Goal: Task Accomplishment & Management: Use online tool/utility

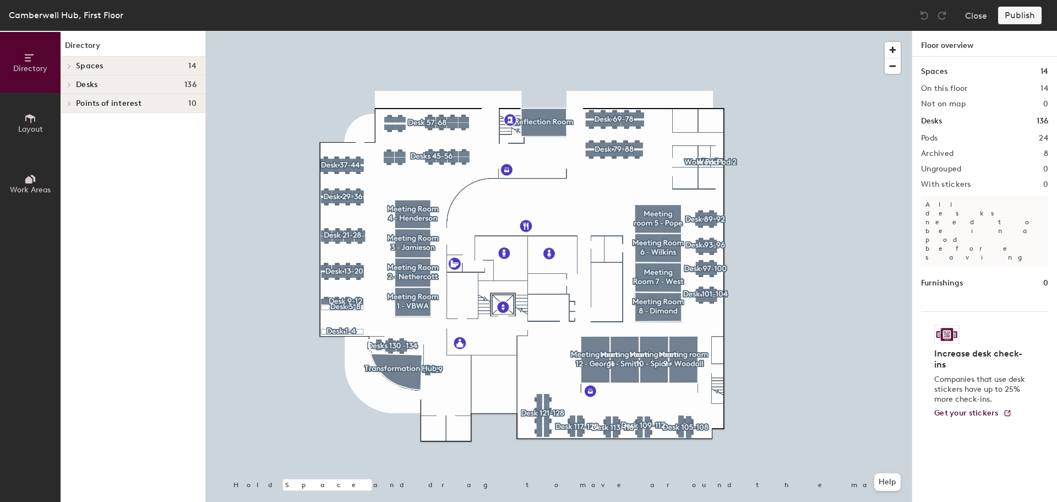
click at [70, 83] on icon at bounding box center [69, 85] width 4 height 6
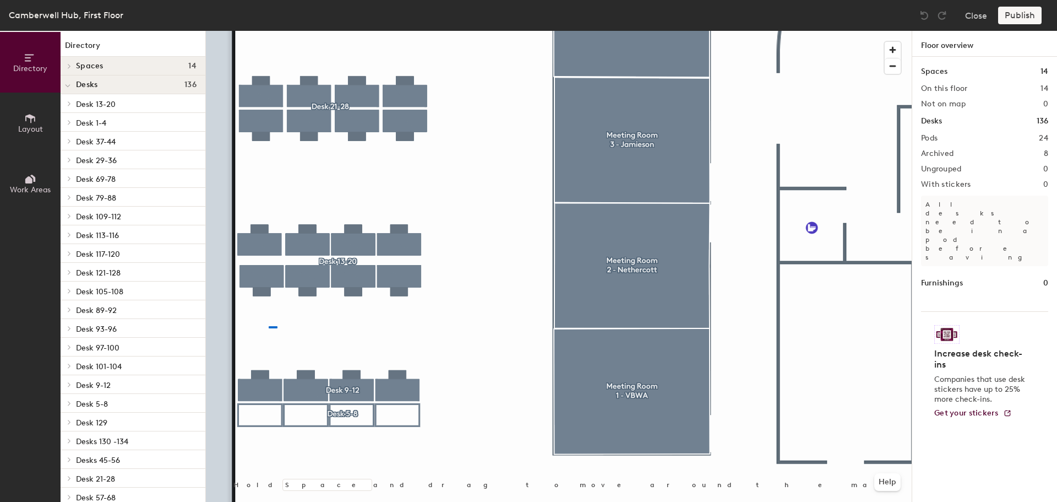
click at [289, 31] on div at bounding box center [559, 31] width 706 height 0
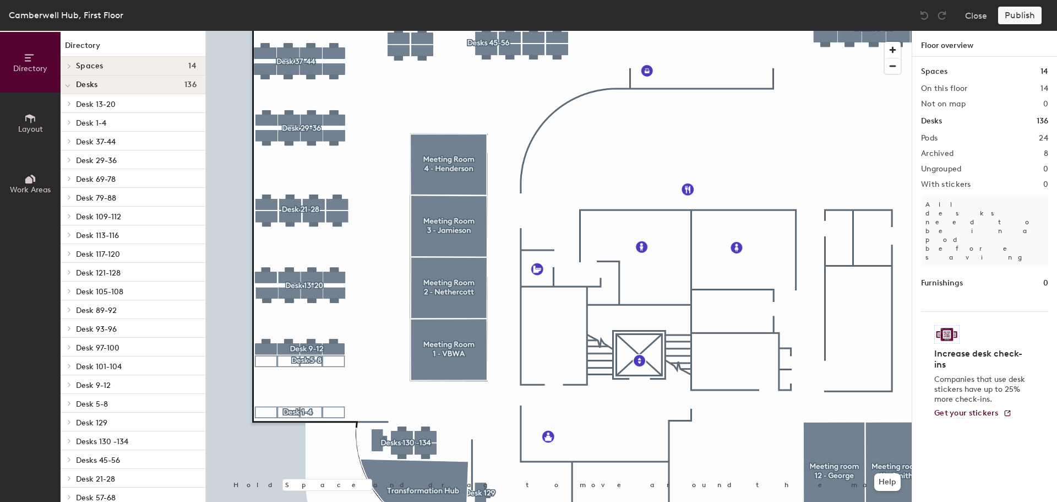
click at [67, 101] on icon at bounding box center [69, 104] width 4 height 6
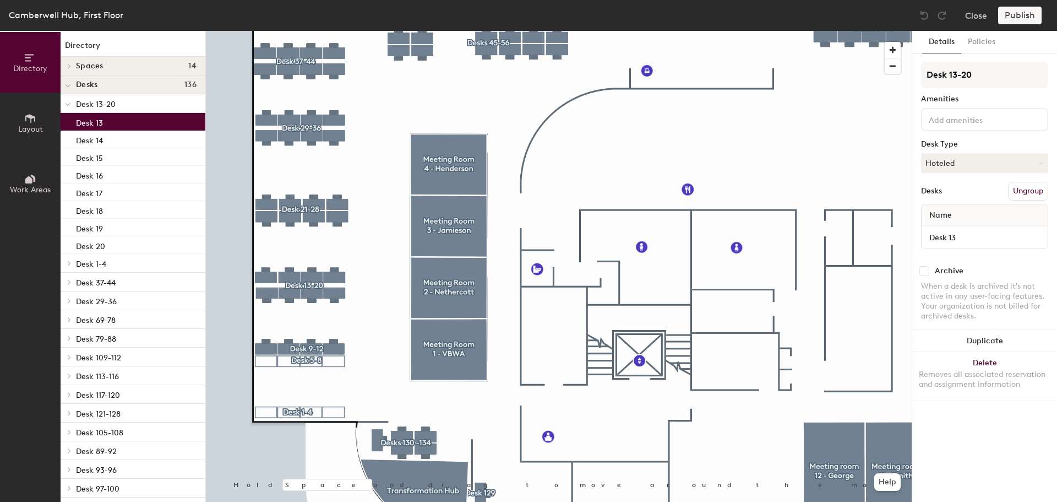
click at [84, 124] on p "Desk 13" at bounding box center [89, 121] width 27 height 13
click at [91, 142] on p "Desk 14" at bounding box center [89, 139] width 27 height 13
click at [95, 123] on p "Desk 13" at bounding box center [89, 121] width 27 height 13
click at [955, 161] on button "Hoteled" at bounding box center [984, 163] width 127 height 20
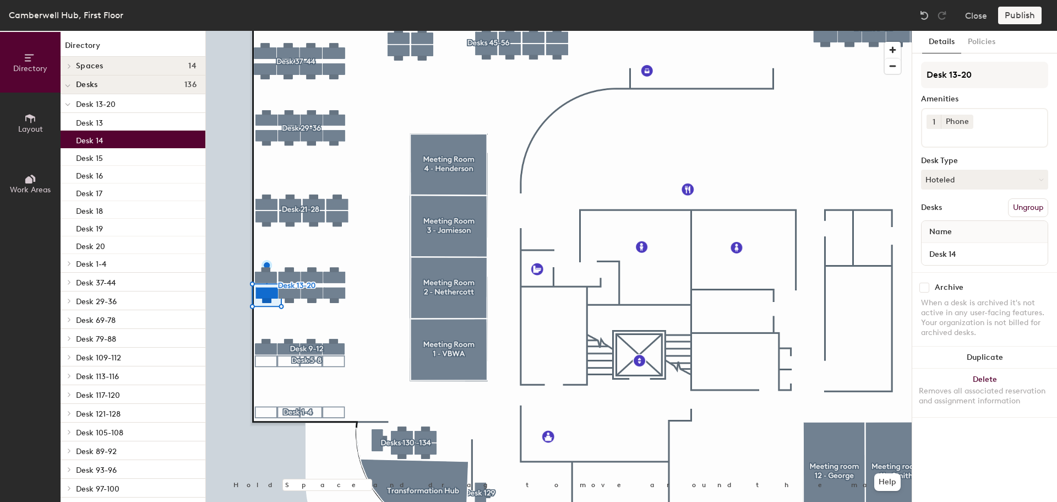
click at [84, 144] on p "Desk 14" at bounding box center [89, 139] width 27 height 13
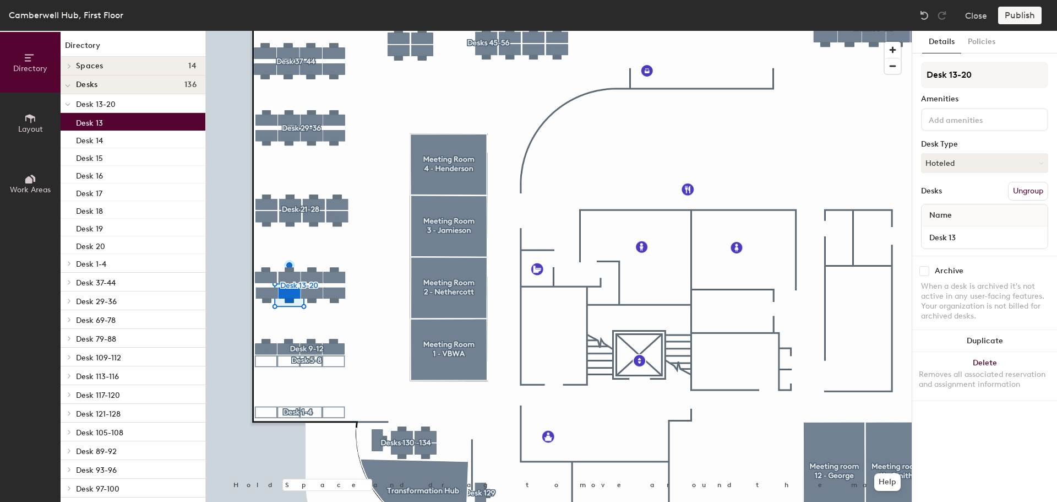
click at [98, 119] on p "Desk 13" at bounding box center [89, 121] width 27 height 13
click at [95, 138] on p "Desk 14" at bounding box center [89, 139] width 27 height 13
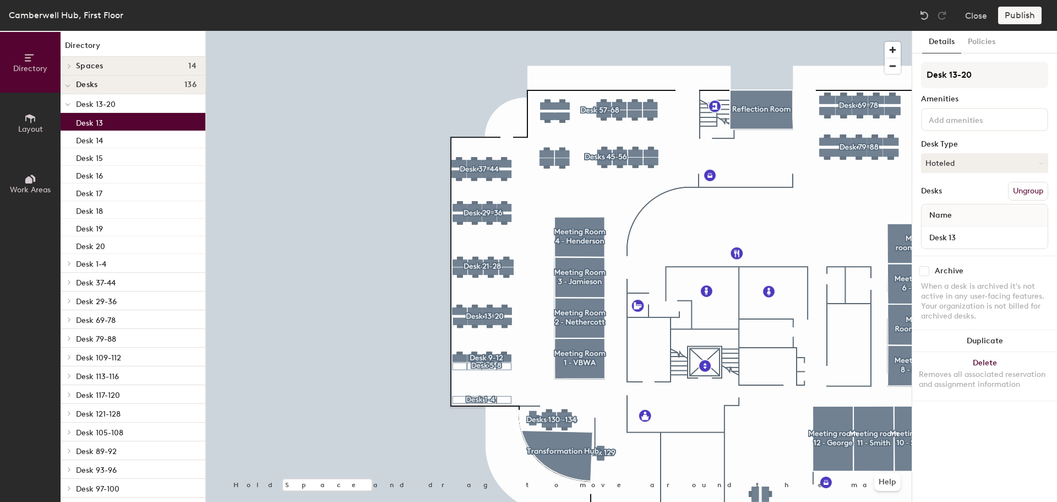
click at [100, 124] on p "Desk 13" at bounding box center [89, 121] width 27 height 13
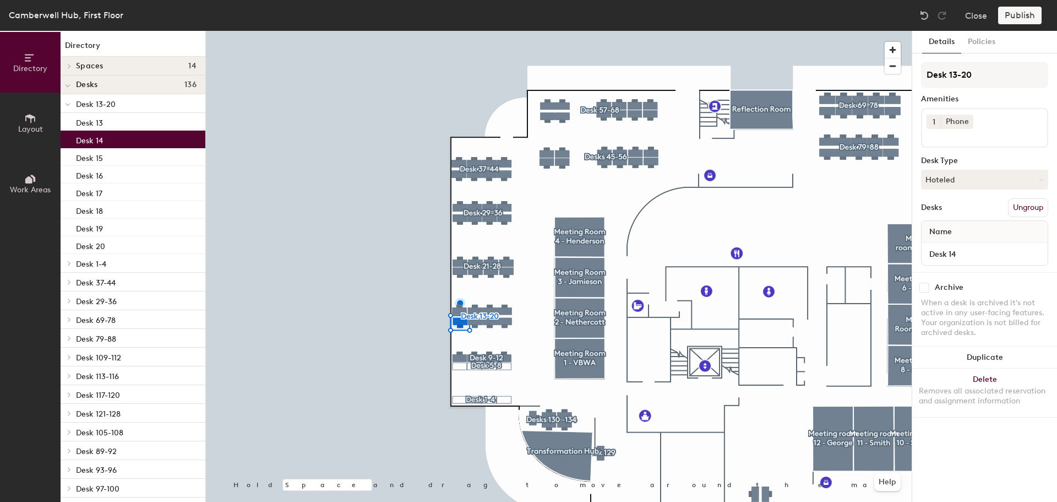
click at [88, 143] on p "Desk 14" at bounding box center [89, 139] width 27 height 13
click at [91, 126] on p "Desk 13" at bounding box center [89, 121] width 27 height 13
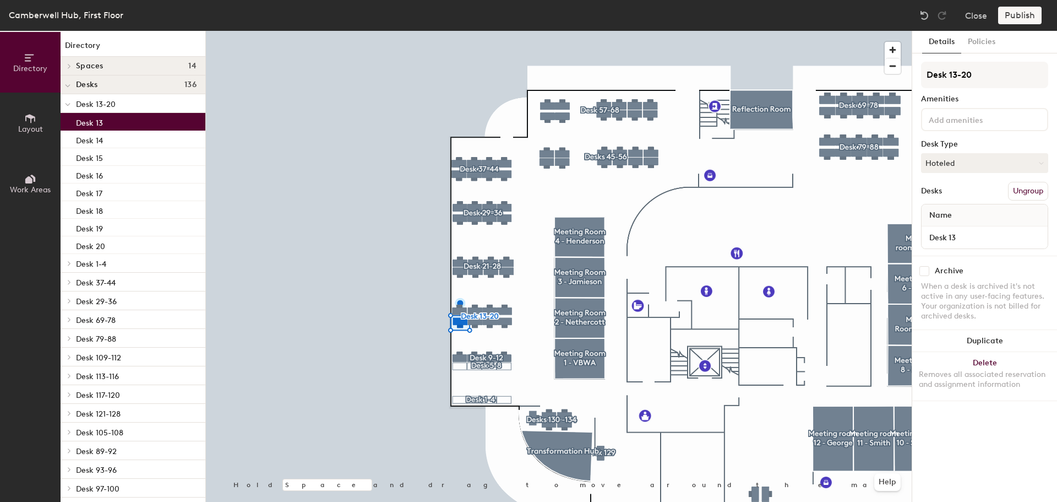
click at [68, 106] on icon at bounding box center [68, 104] width 6 height 4
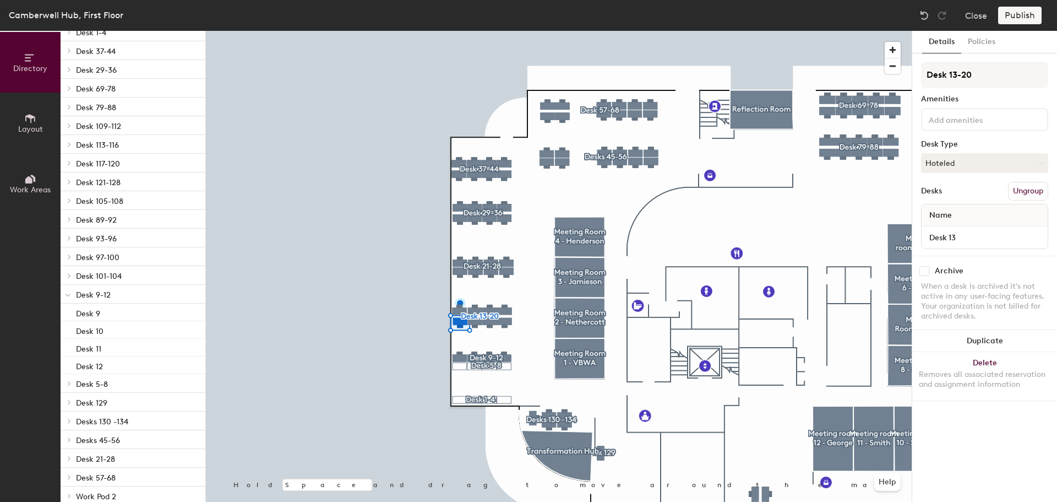
scroll to position [30, 0]
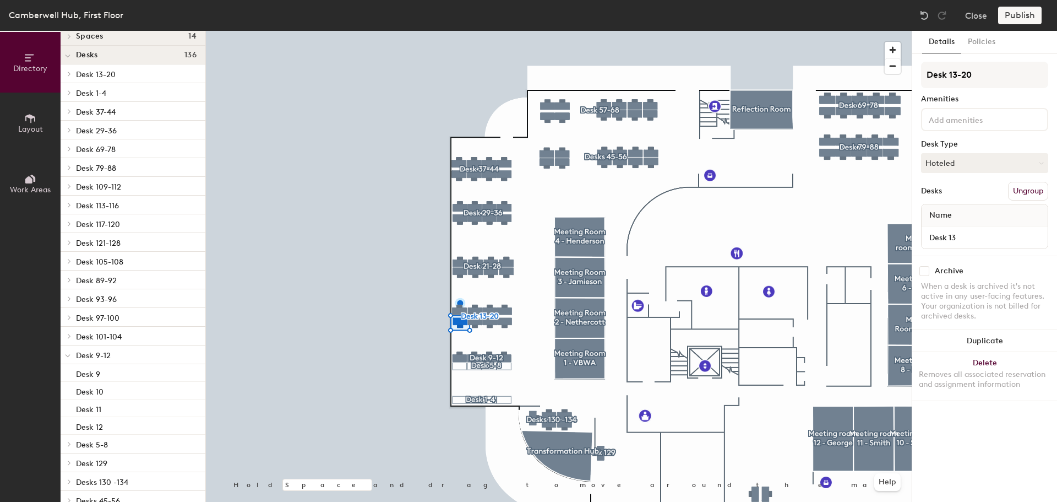
click at [73, 79] on div at bounding box center [68, 73] width 14 height 18
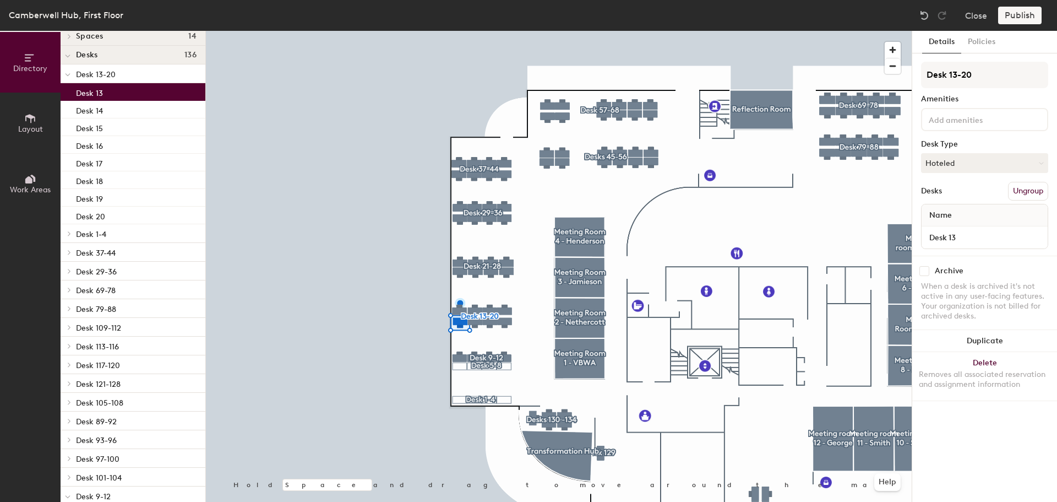
click at [93, 94] on p "Desk 13" at bounding box center [89, 91] width 27 height 13
click at [955, 163] on button "Hoteled" at bounding box center [984, 163] width 127 height 20
click at [946, 197] on div "Assigned" at bounding box center [977, 197] width 110 height 17
click at [1001, 140] on div "Desk Type" at bounding box center [984, 144] width 127 height 9
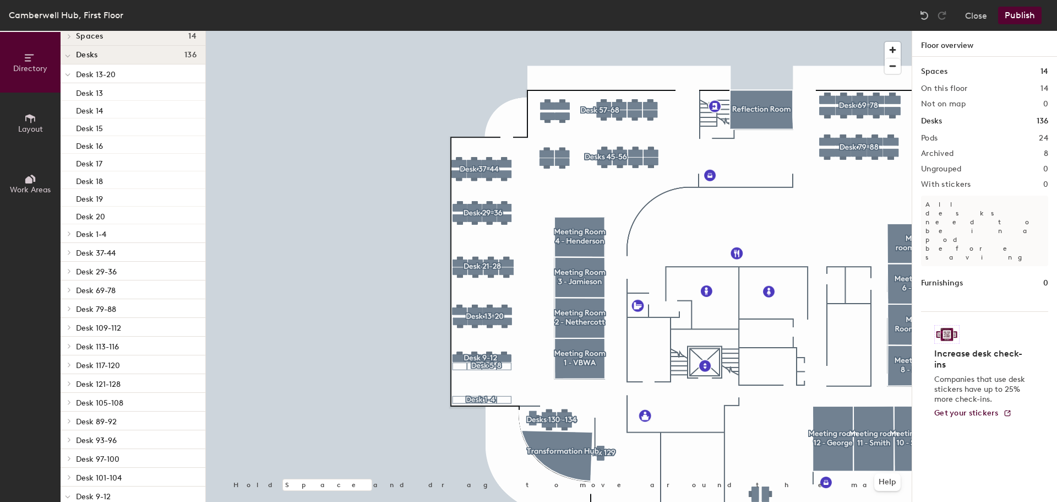
click at [71, 73] on div at bounding box center [68, 73] width 14 height 18
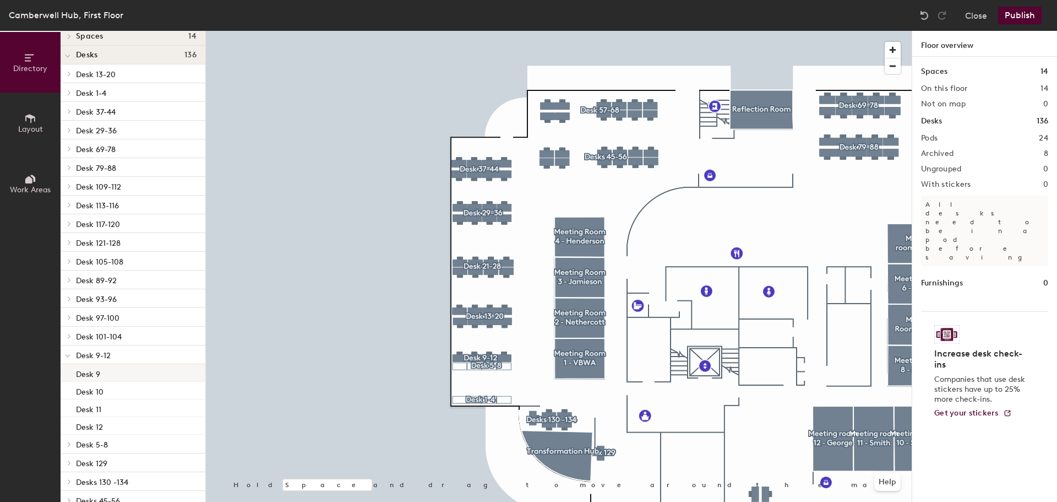
click at [102, 373] on div "Desk 9" at bounding box center [133, 373] width 145 height 18
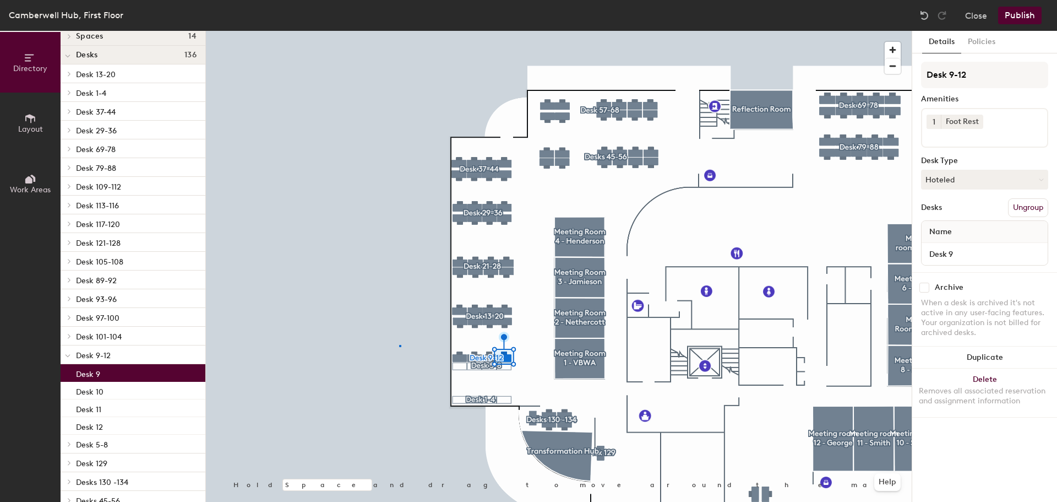
click at [399, 31] on div at bounding box center [559, 31] width 706 height 0
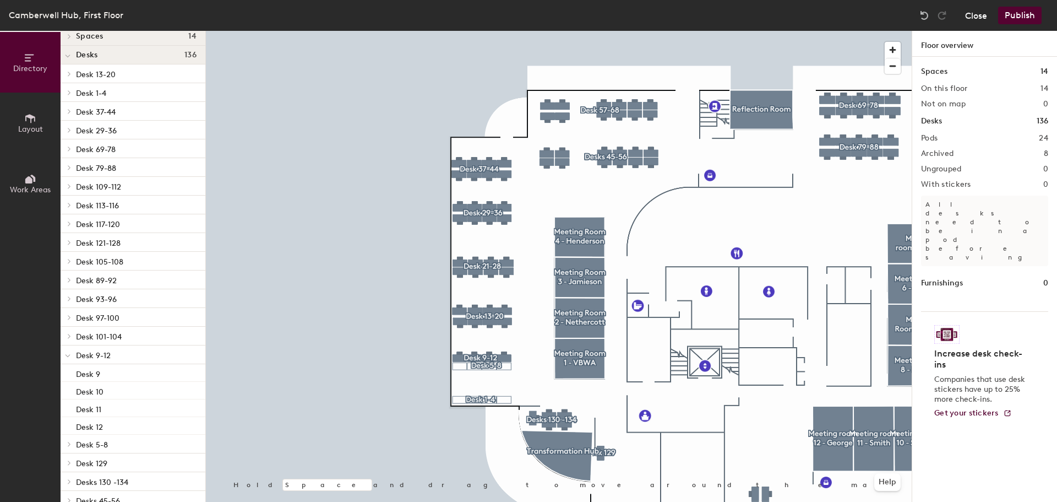
click at [973, 17] on button "Close" at bounding box center [976, 16] width 22 height 18
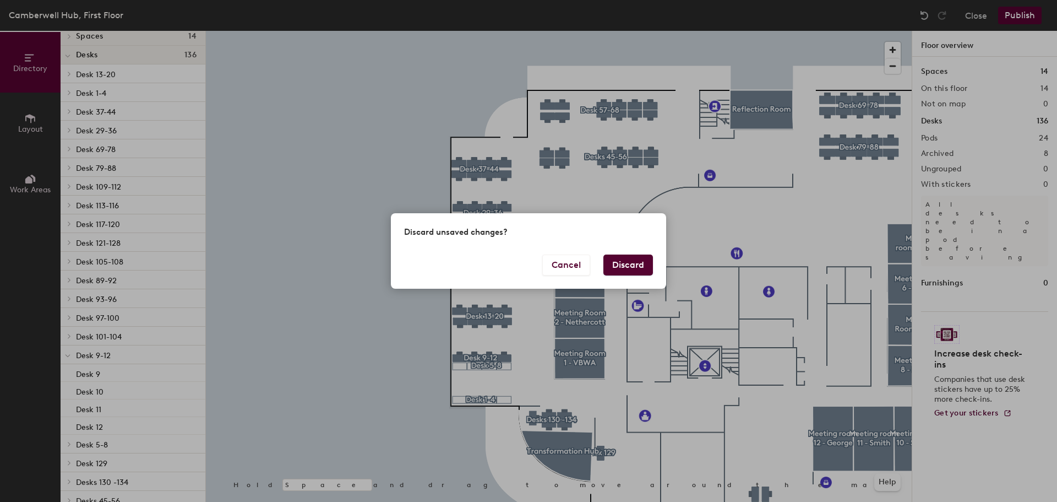
click at [626, 266] on button "Discard" at bounding box center [628, 264] width 50 height 21
